Goal: Task Accomplishment & Management: Manage account settings

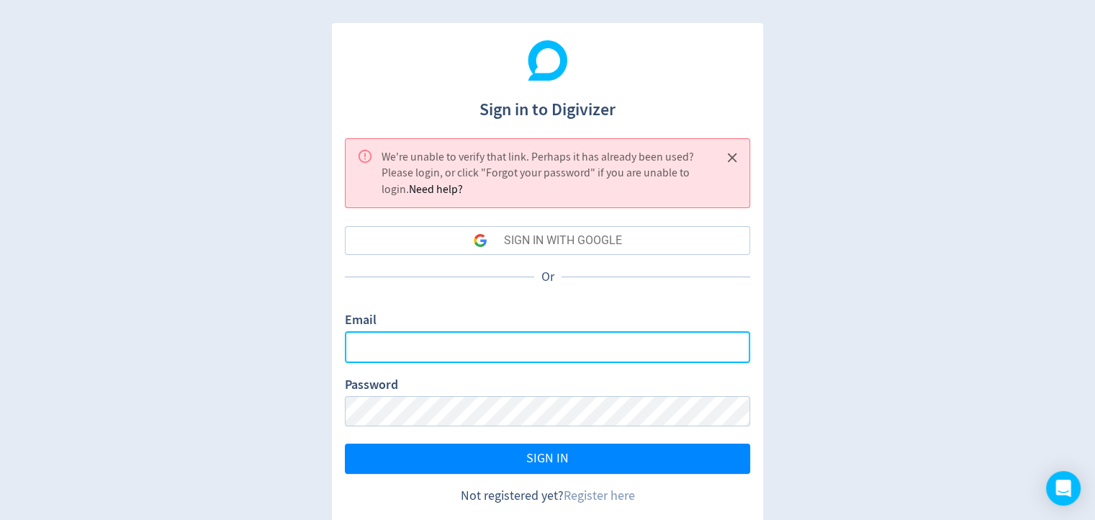
drag, startPoint x: 501, startPoint y: 339, endPoint x: 536, endPoint y: 284, distance: 65.3
click at [501, 339] on input "Email" at bounding box center [547, 346] width 405 height 31
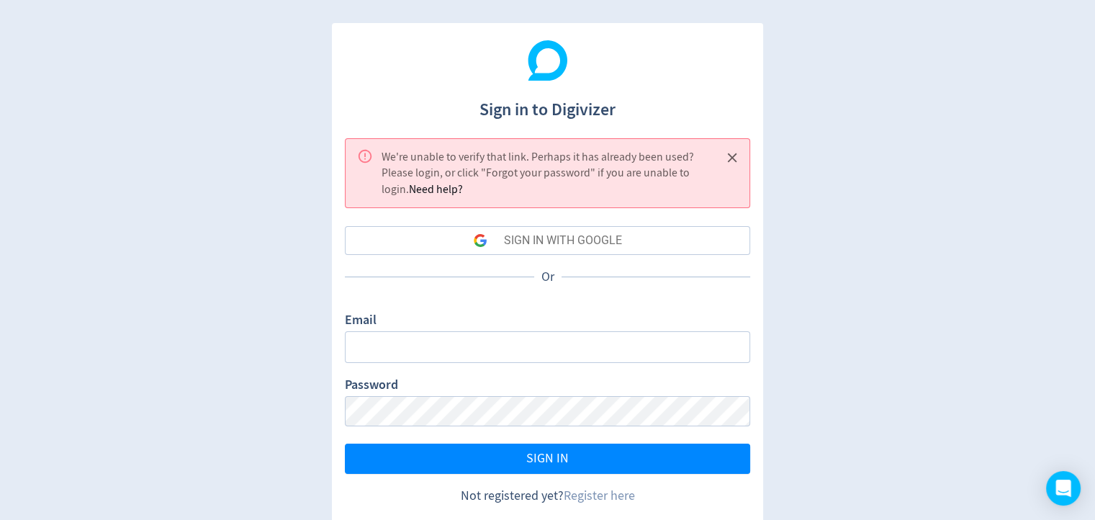
click at [584, 330] on div "Email" at bounding box center [547, 336] width 405 height 51
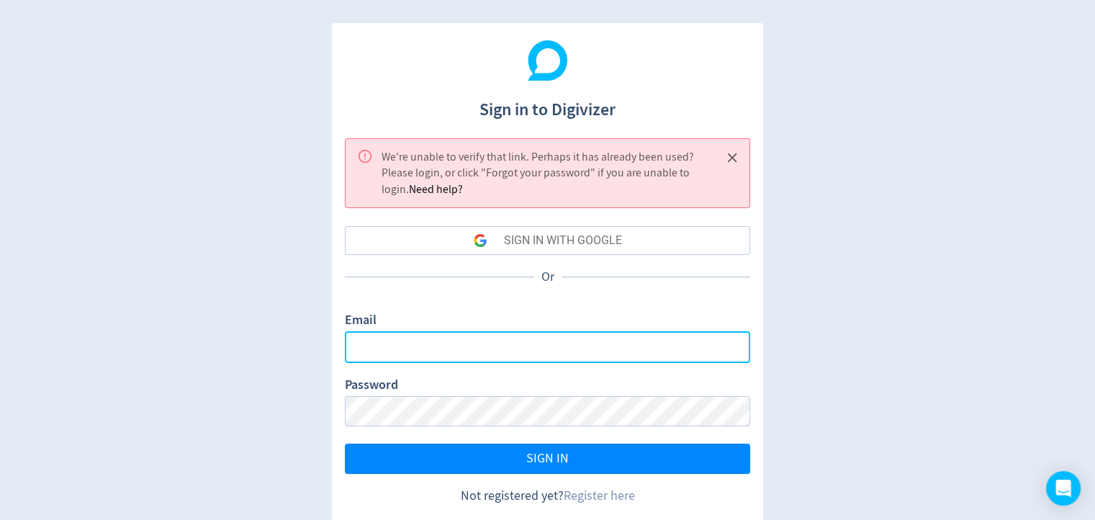
drag, startPoint x: 583, startPoint y: 343, endPoint x: 606, endPoint y: 286, distance: 62.0
click at [583, 343] on input "Email" at bounding box center [547, 346] width 405 height 31
click at [446, 341] on input "Email" at bounding box center [547, 346] width 405 height 31
type input "ㄋ"
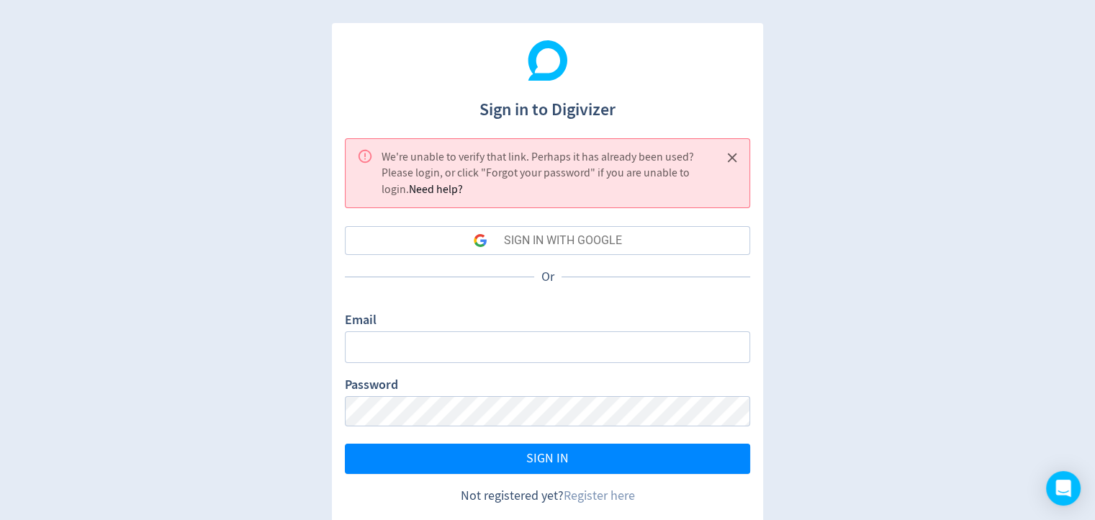
click at [537, 232] on div "SIGN IN WITH GOOGLE" at bounding box center [563, 240] width 118 height 29
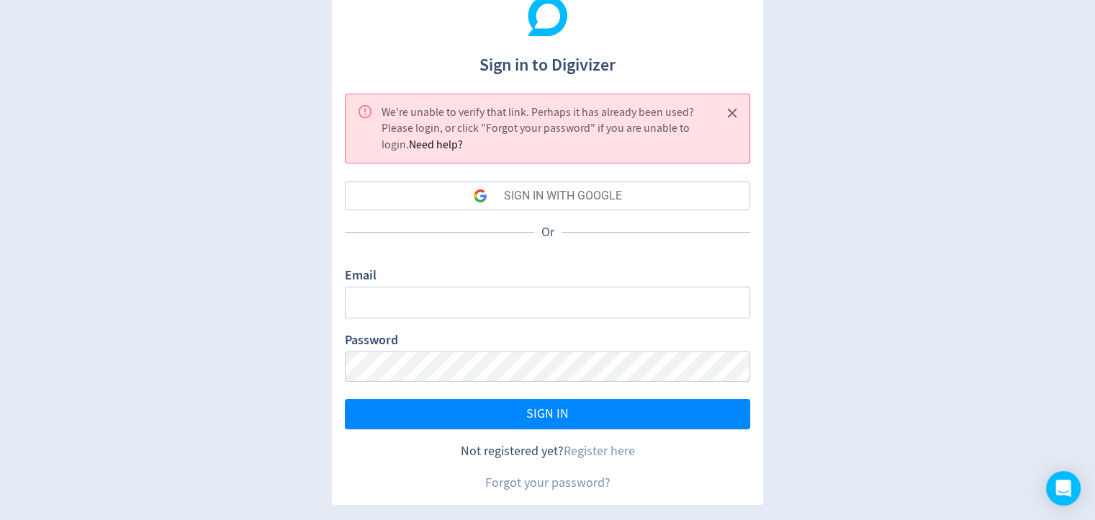
scroll to position [45, 0]
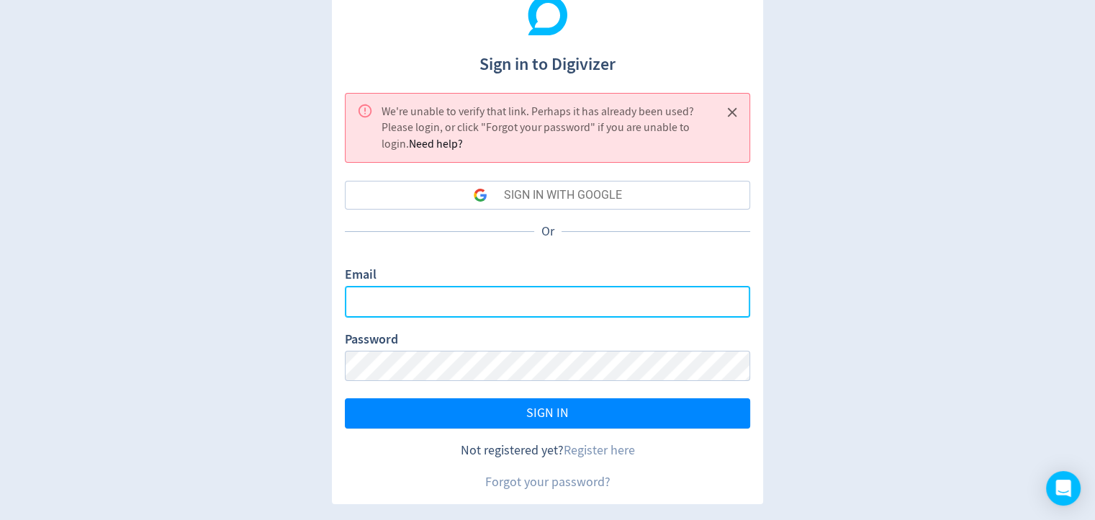
click at [459, 302] on input "Email" at bounding box center [547, 301] width 405 height 31
type input "ㄋ"
type input "S"
type input "[EMAIL_ADDRESS][PERSON_NAME][DOMAIN_NAME]"
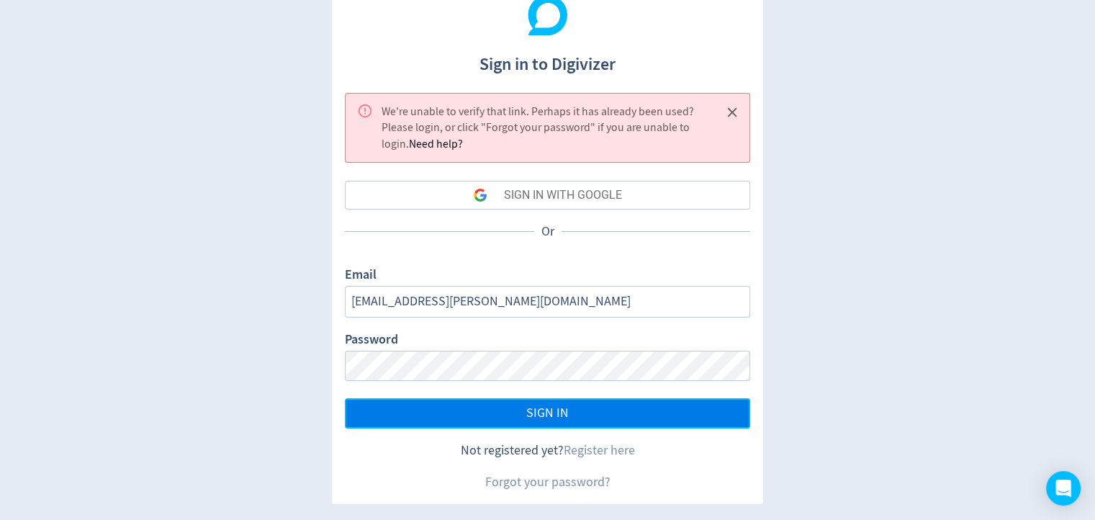
click at [518, 409] on button "SIGN IN" at bounding box center [547, 413] width 405 height 30
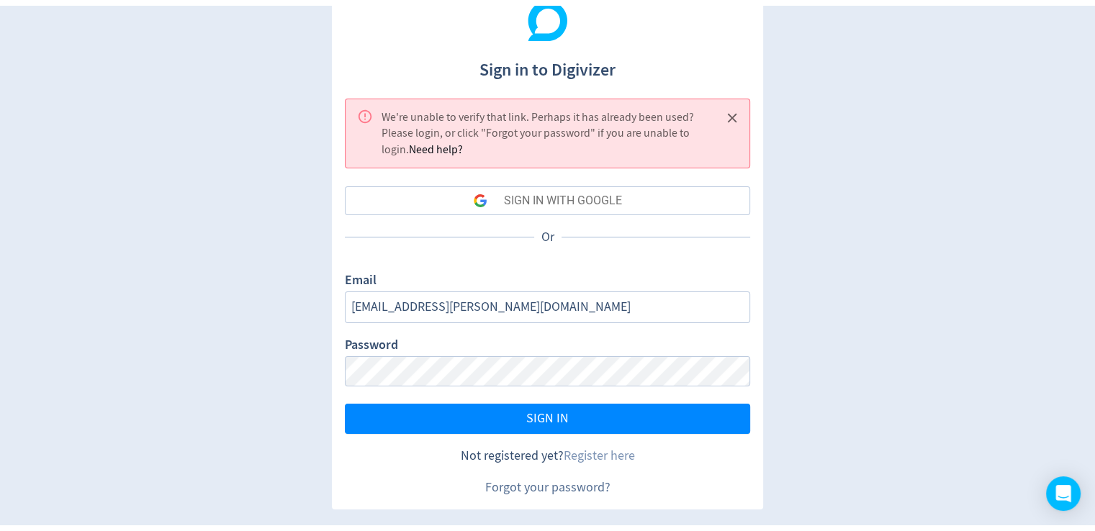
scroll to position [0, 0]
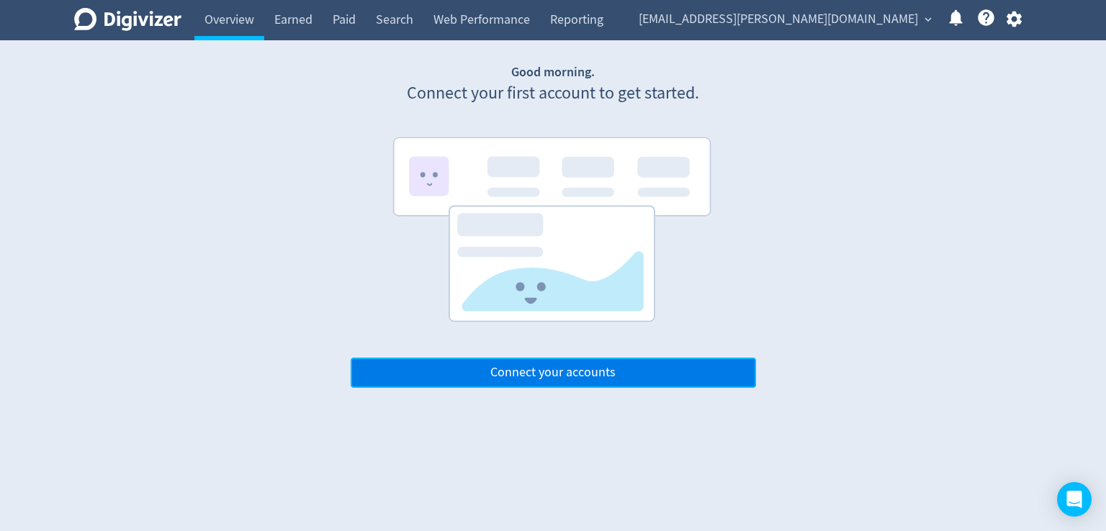
click at [582, 372] on span "Connect your accounts" at bounding box center [552, 373] width 125 height 13
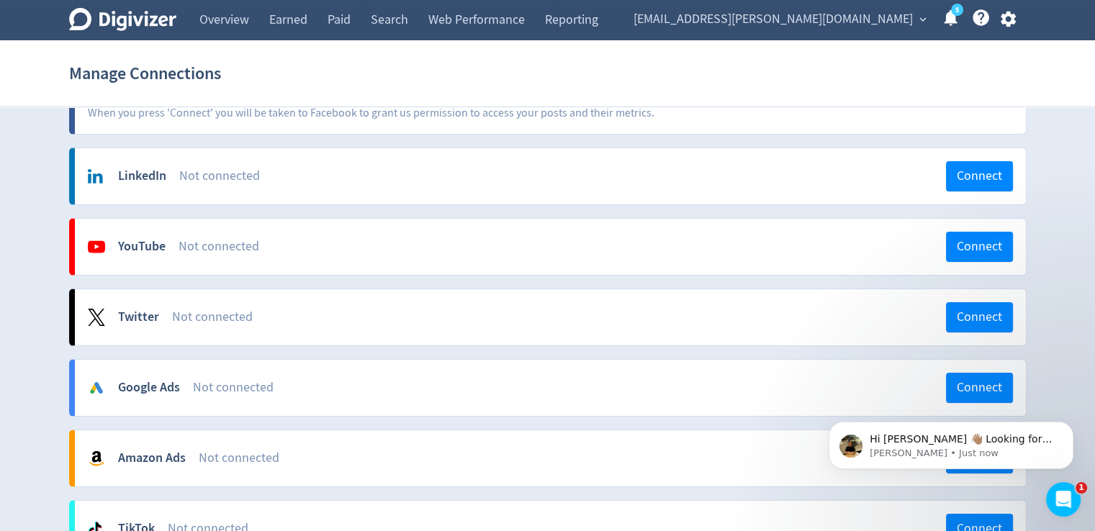
scroll to position [144, 0]
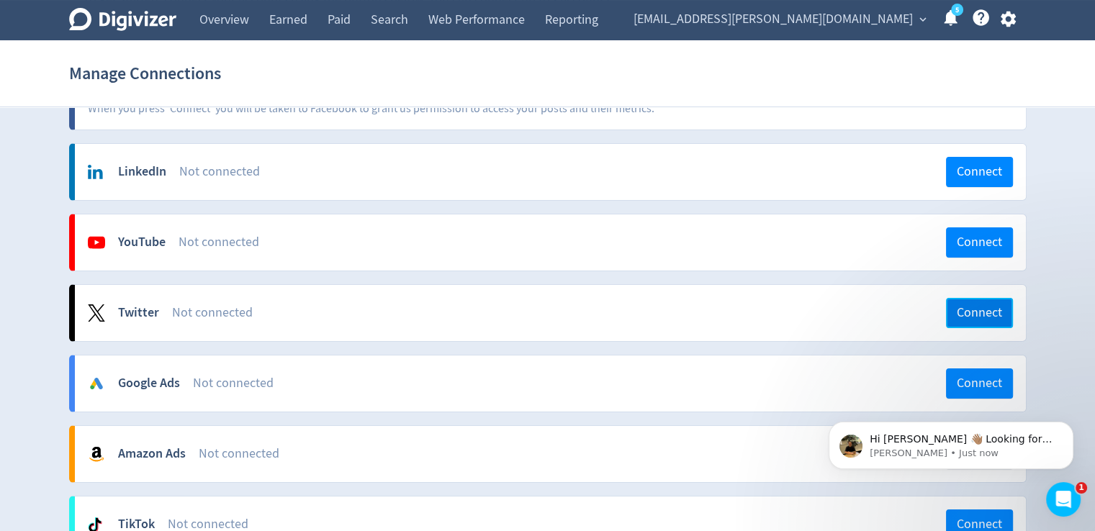
click at [976, 311] on span "Connect" at bounding box center [979, 313] width 45 height 13
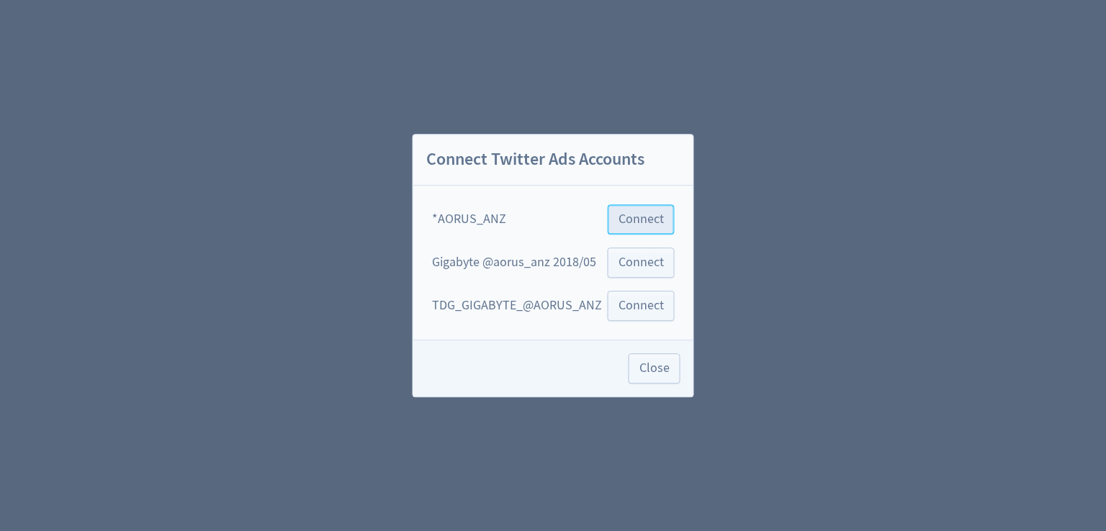
click at [643, 228] on button "Connect" at bounding box center [641, 220] width 67 height 30
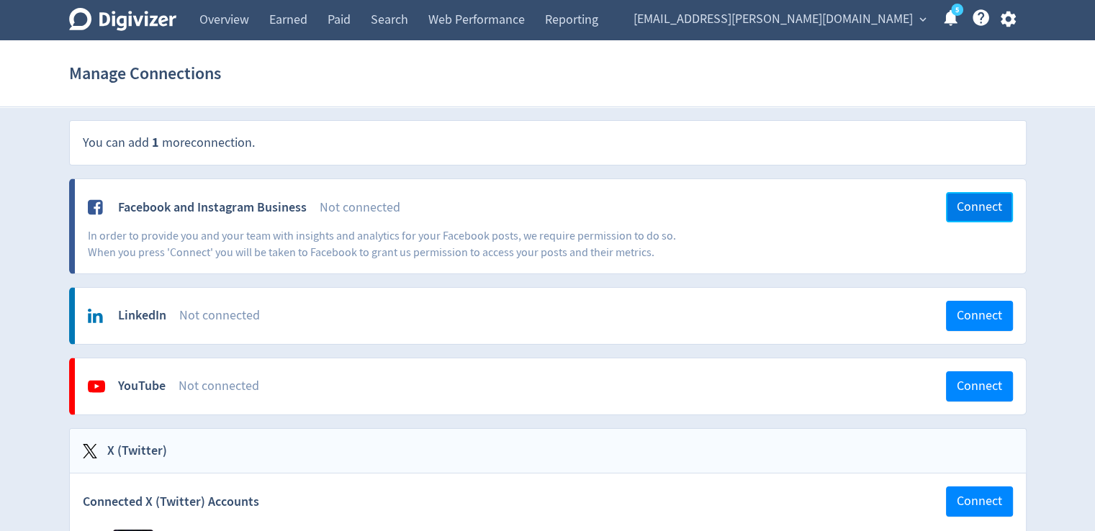
click at [971, 209] on span "Connect" at bounding box center [979, 207] width 45 height 13
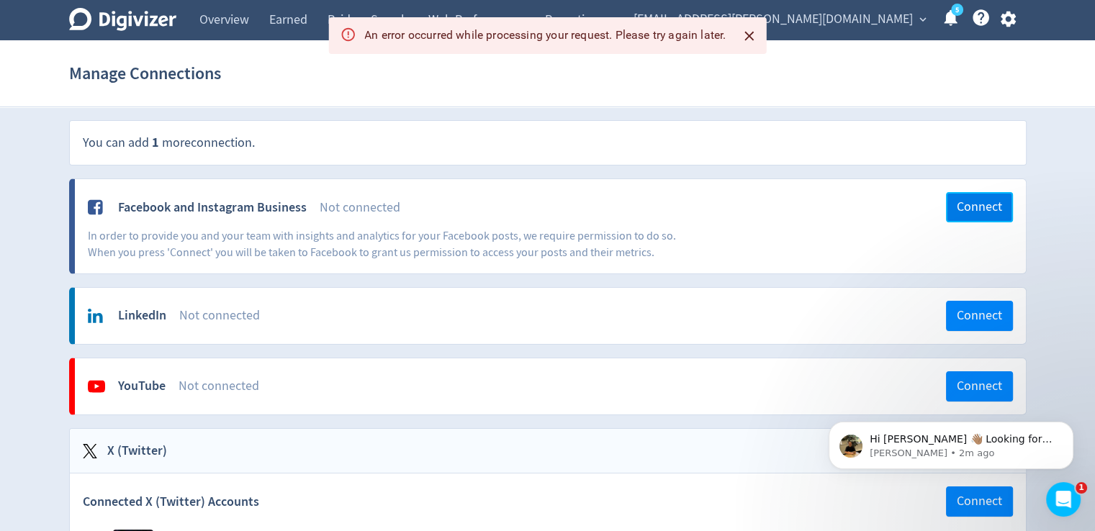
click at [982, 202] on span "Connect" at bounding box center [979, 207] width 45 height 13
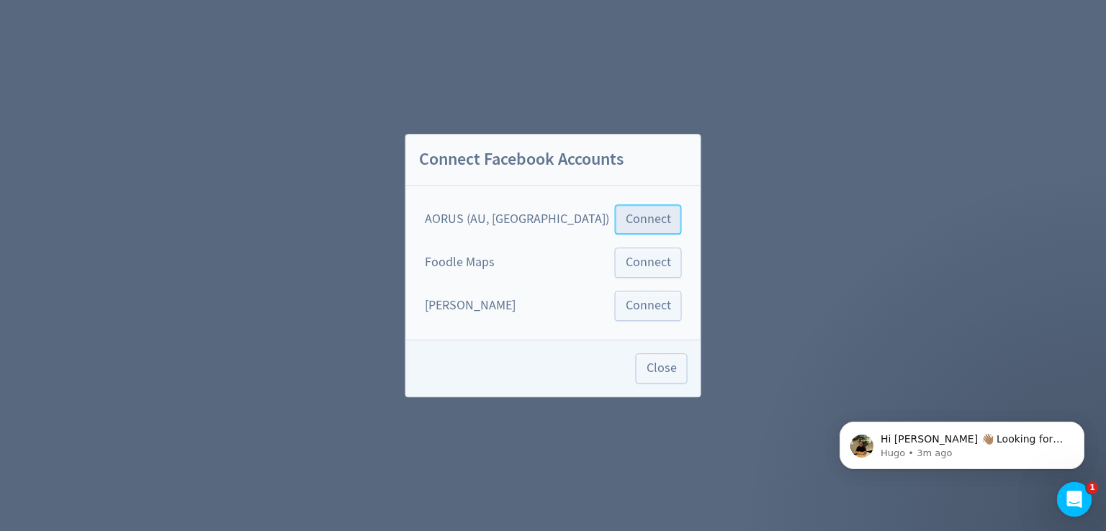
click at [626, 223] on span "Connect" at bounding box center [648, 219] width 45 height 13
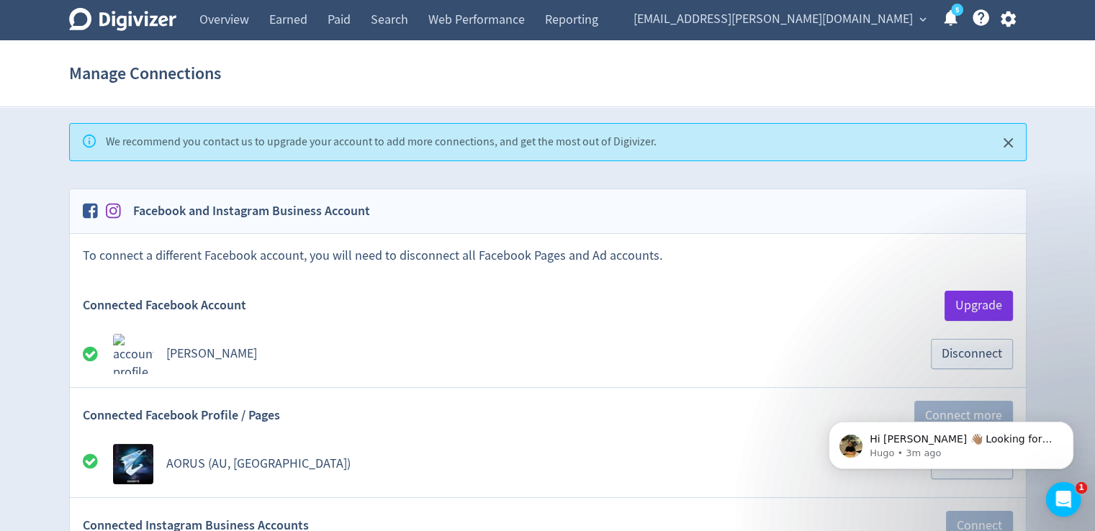
scroll to position [144, 0]
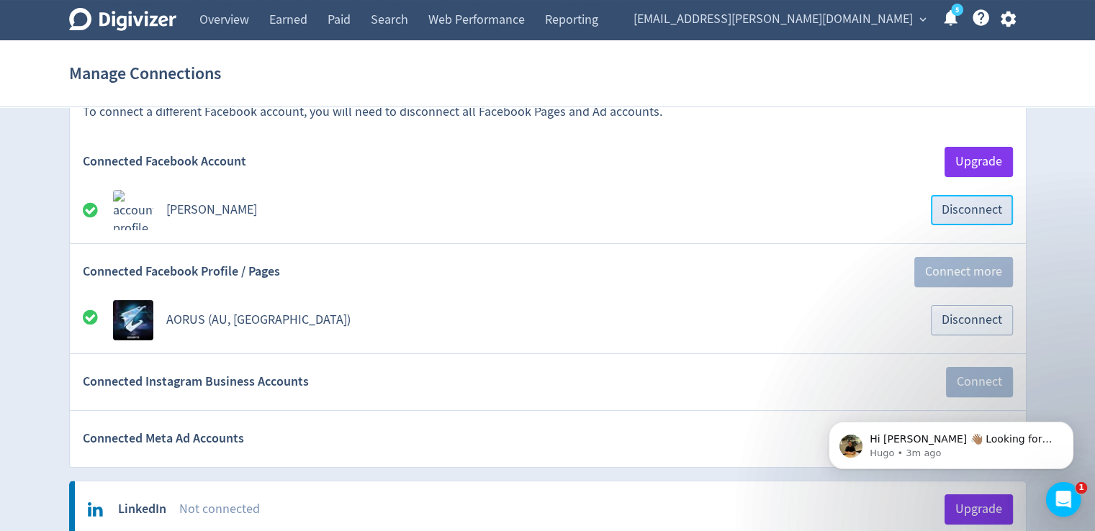
click at [979, 208] on span "Disconnect" at bounding box center [972, 210] width 60 height 13
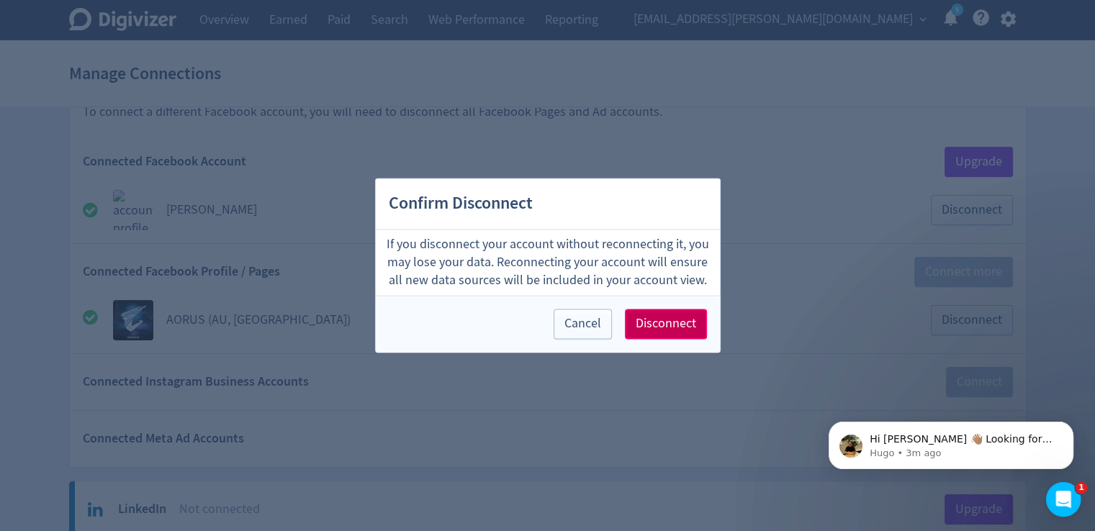
click at [668, 318] on span "Disconnect" at bounding box center [666, 324] width 60 height 13
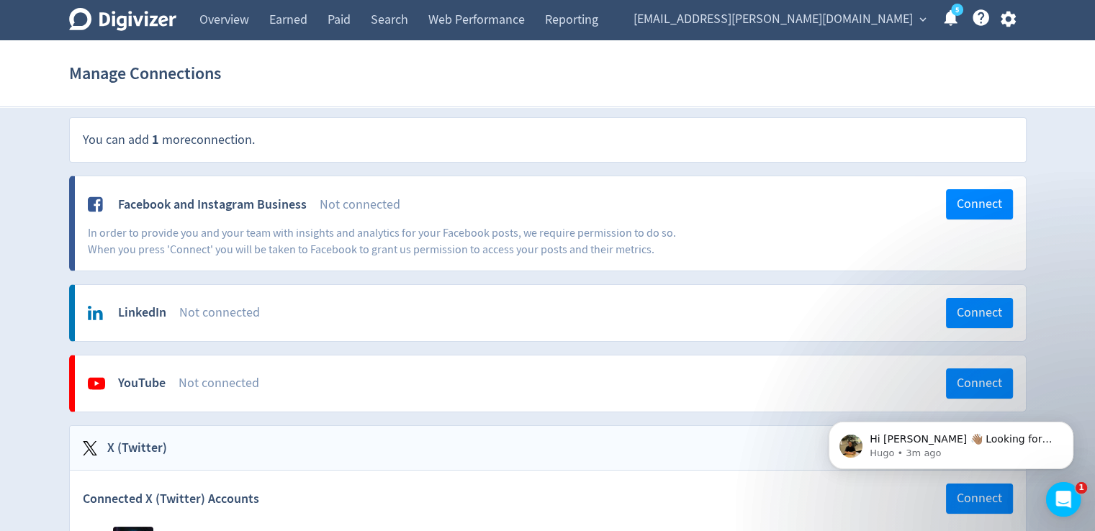
scroll to position [0, 0]
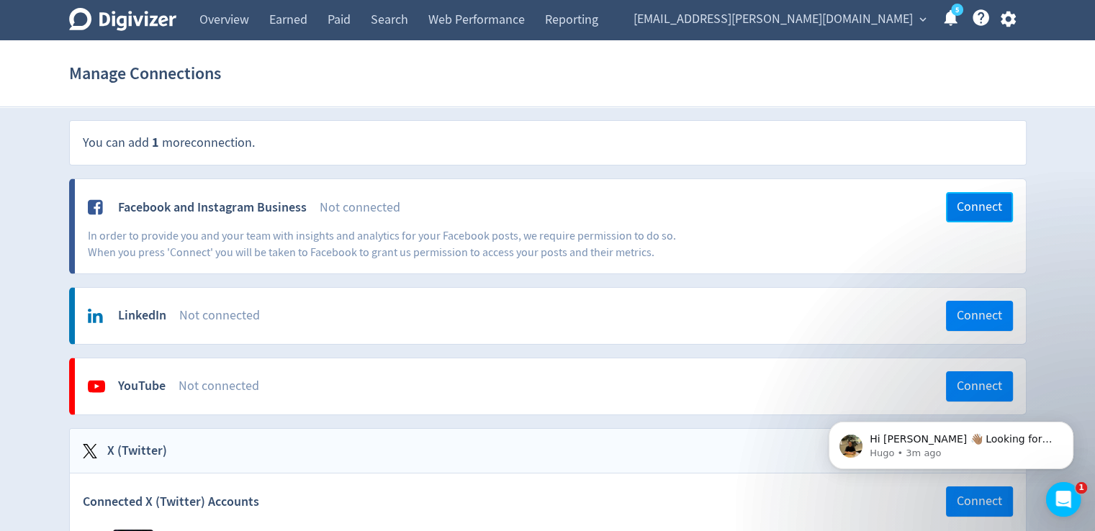
click at [982, 205] on span "Connect" at bounding box center [979, 207] width 45 height 13
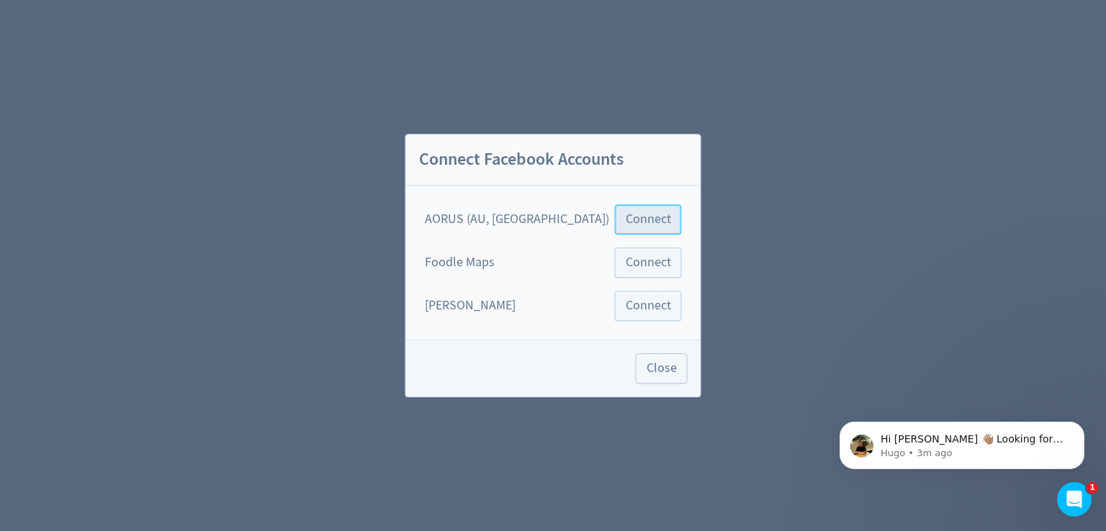
click at [626, 223] on span "Connect" at bounding box center [648, 219] width 45 height 13
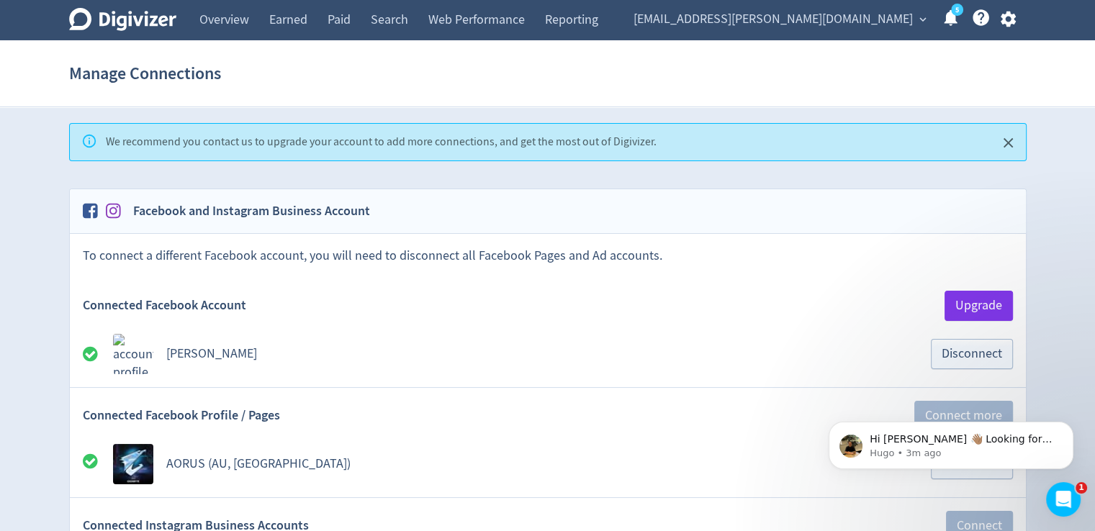
click at [96, 354] on icon at bounding box center [90, 354] width 15 height 15
click at [87, 352] on icon at bounding box center [90, 354] width 15 height 15
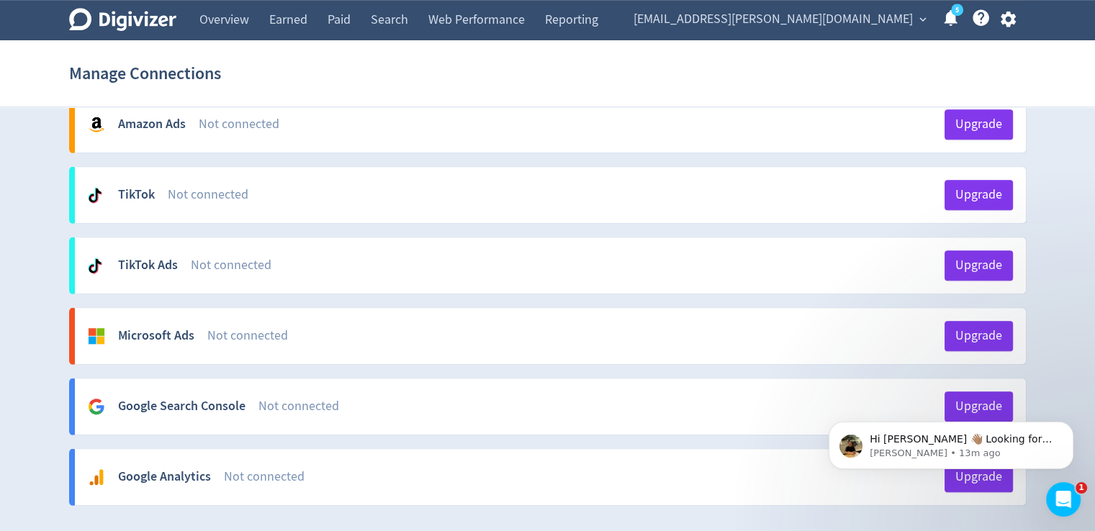
scroll to position [1008, 0]
